Goal: Task Accomplishment & Management: Use online tool/utility

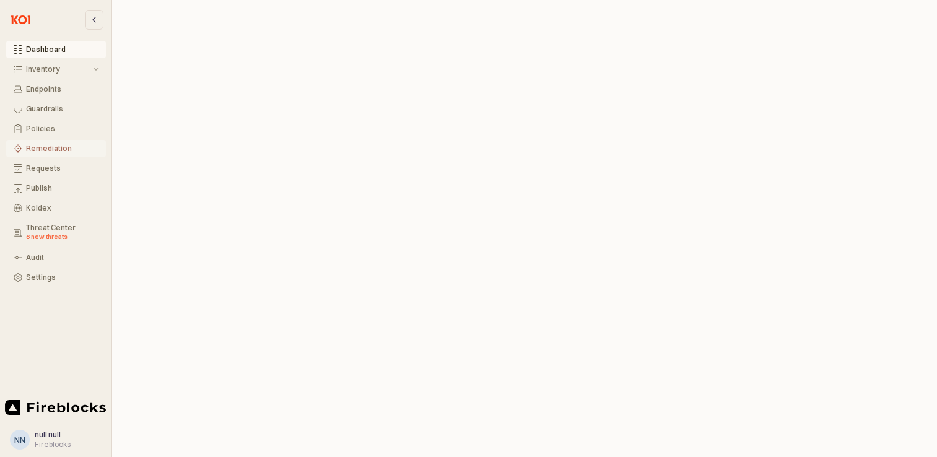
click at [50, 149] on div "Remediation" at bounding box center [62, 148] width 72 height 9
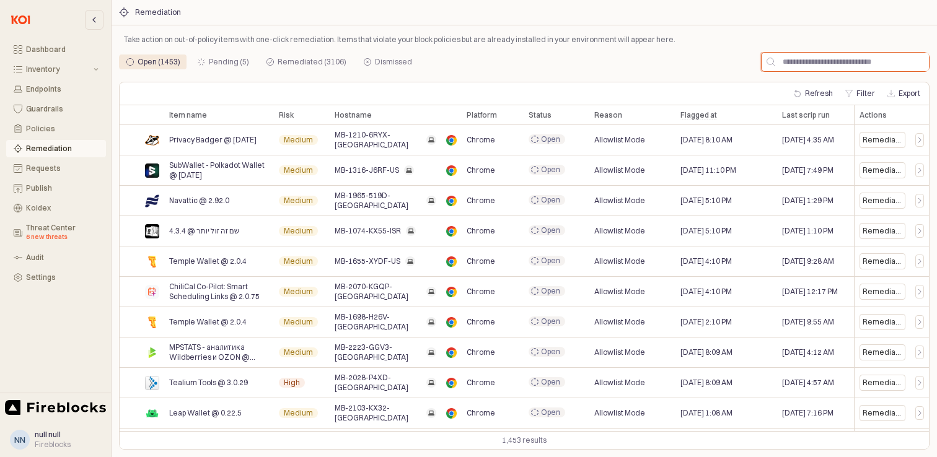
click at [835, 65] on input "App Frame" at bounding box center [852, 62] width 154 height 19
paste input "**********"
type input "**********"
